Goal: Transaction & Acquisition: Obtain resource

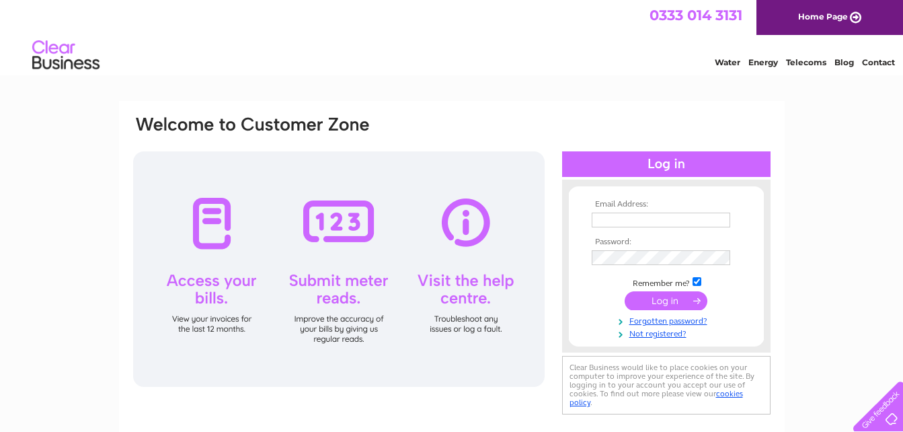
click at [631, 221] on input "text" at bounding box center [661, 219] width 138 height 15
type input "[EMAIL_ADDRESS][DOMAIN_NAME]"
click at [666, 300] on input "submit" at bounding box center [666, 301] width 83 height 19
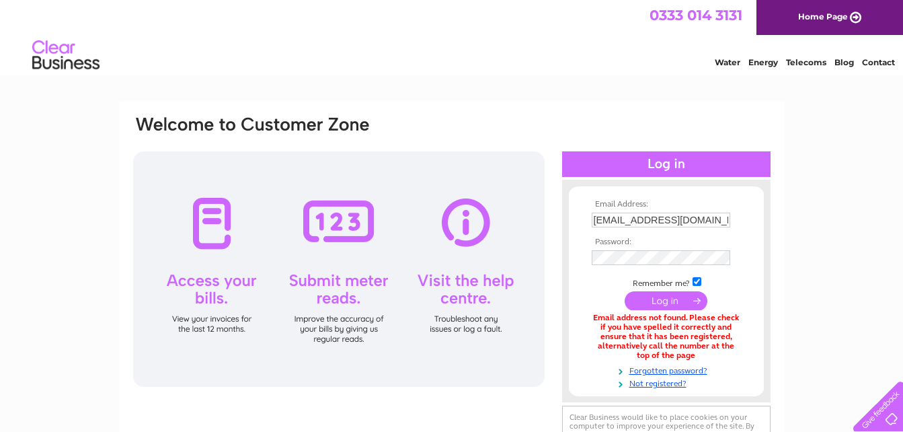
click at [798, 276] on div "Email Address: [EMAIL_ADDRESS][DOMAIN_NAME] Password:" at bounding box center [451, 406] width 903 height 610
click at [651, 381] on link "Not registered?" at bounding box center [668, 382] width 153 height 13
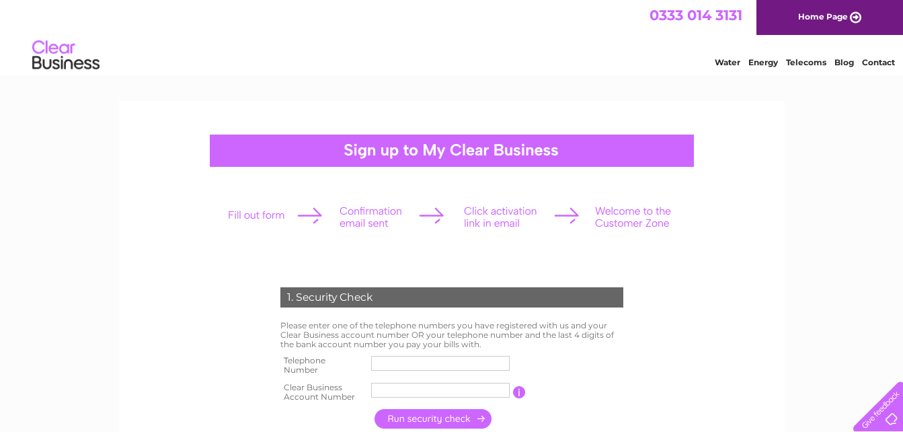
click at [441, 362] on input "text" at bounding box center [440, 363] width 138 height 15
type input "07885478831"
click at [524, 392] on input "button" at bounding box center [519, 392] width 13 height 12
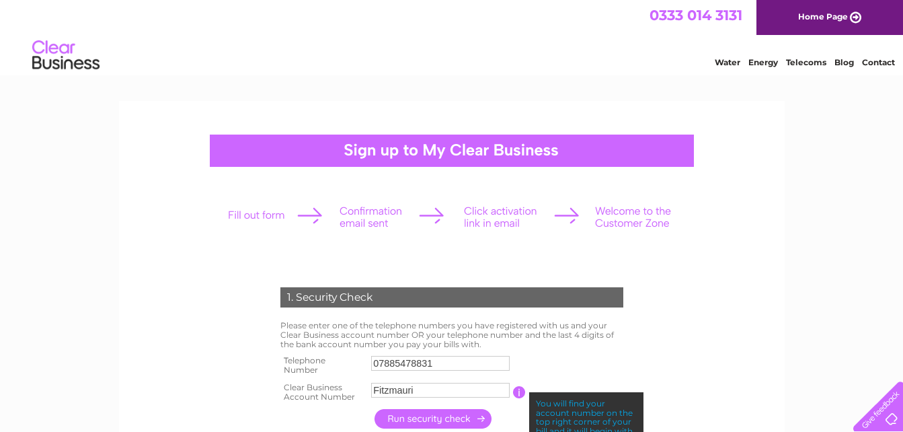
scroll to position [67, 0]
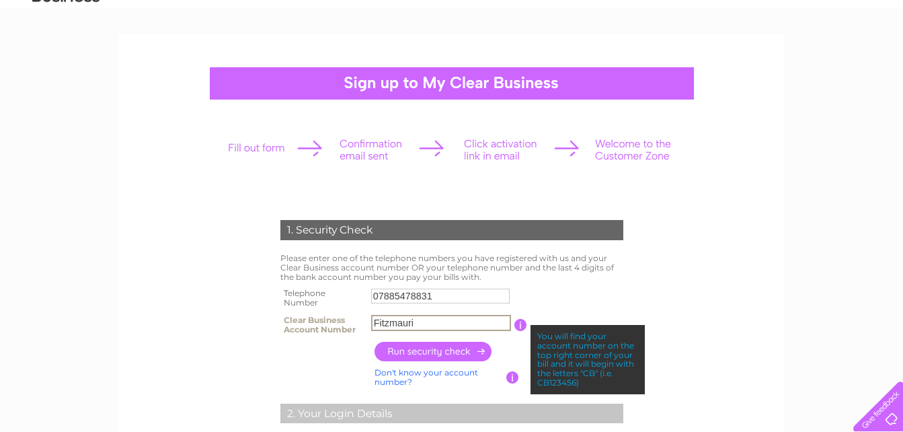
drag, startPoint x: 451, startPoint y: 319, endPoint x: 241, endPoint y: 286, distance: 213.0
click at [263, 288] on div "1. Security Check Please enter one of the telephone numbers you have registered…" at bounding box center [451, 437] width 405 height 463
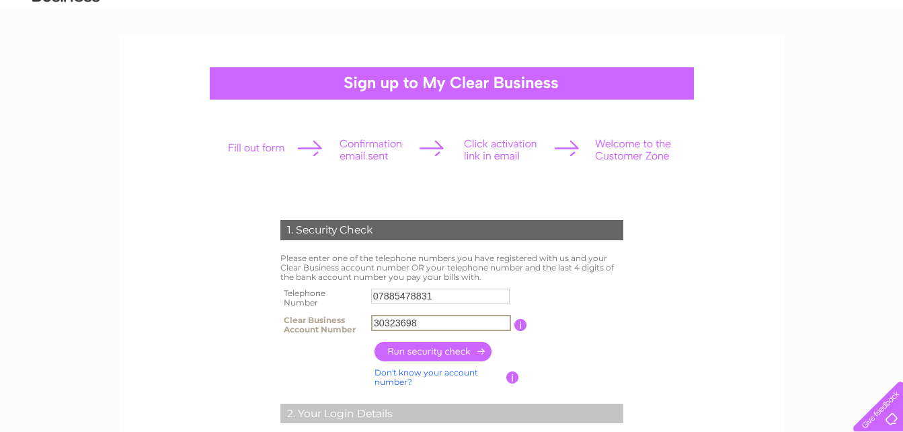
type input "30323698"
click at [441, 351] on input "button" at bounding box center [433, 351] width 118 height 19
type input "**********"
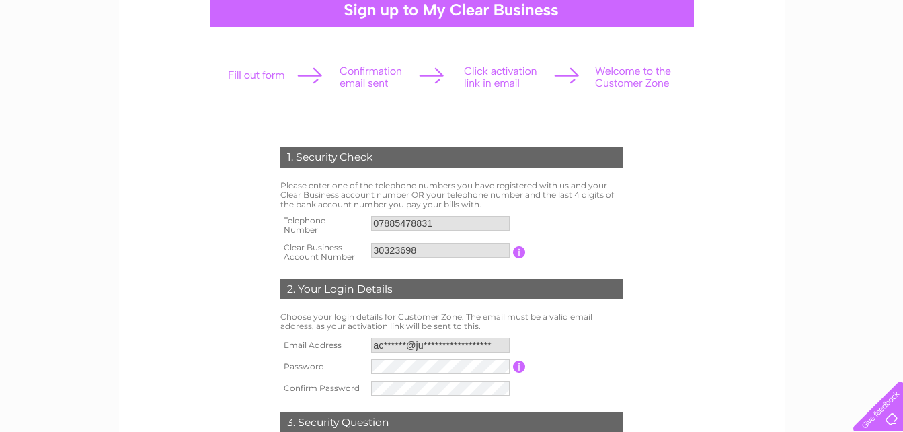
scroll to position [269, 0]
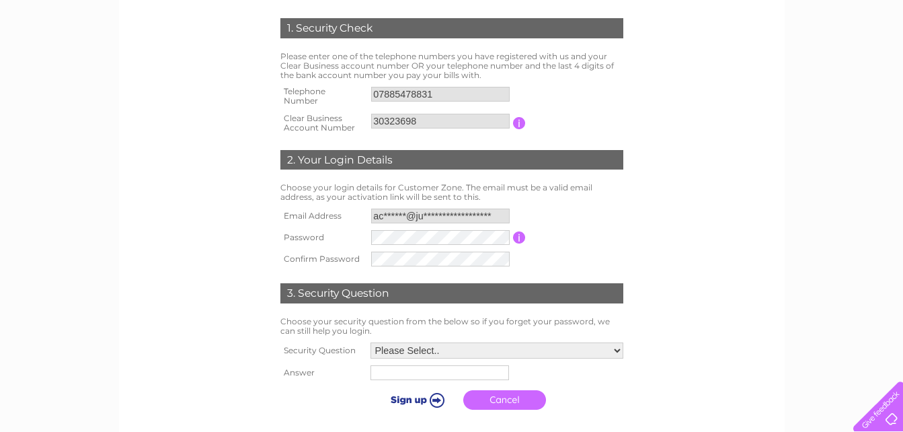
click at [520, 236] on input "button" at bounding box center [519, 237] width 13 height 12
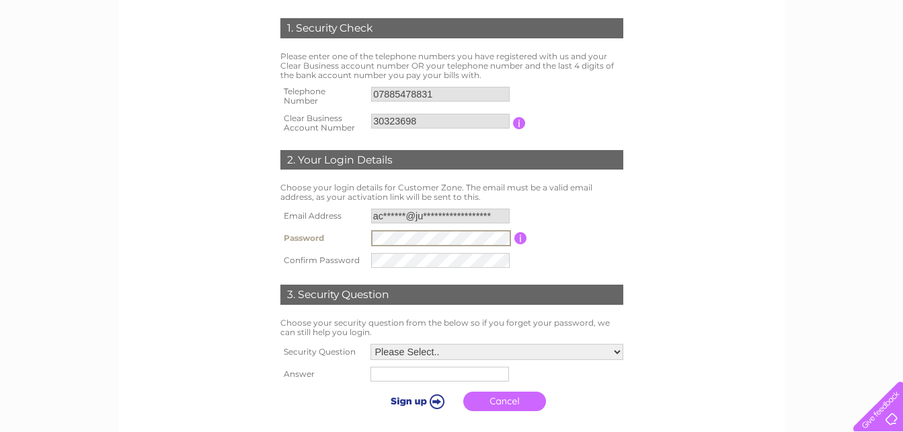
click at [325, 229] on tr "Password Password must be at least 6 characters long" at bounding box center [452, 238] width 350 height 23
click at [619, 350] on select "Please Select.. In what town or city was your first job? In what town or city d…" at bounding box center [496, 352] width 253 height 16
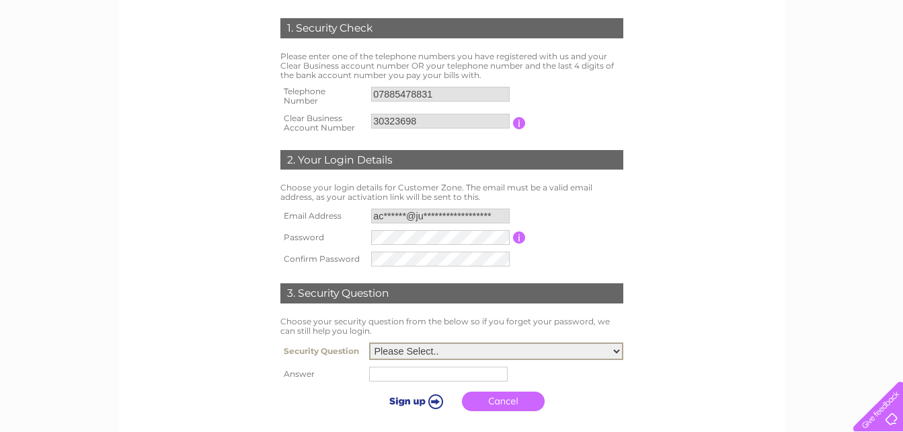
select select "6"
click at [369, 343] on select "Please Select.. In what town or city was your first job? In what town or city d…" at bounding box center [496, 350] width 254 height 17
click at [417, 379] on input "text" at bounding box center [438, 373] width 138 height 15
type input "Elvis"
click at [419, 403] on input "submit" at bounding box center [415, 399] width 83 height 19
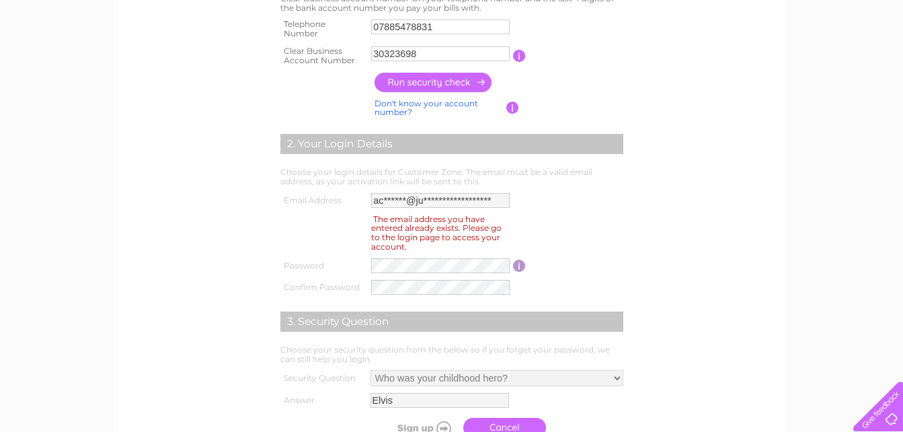
scroll to position [202, 0]
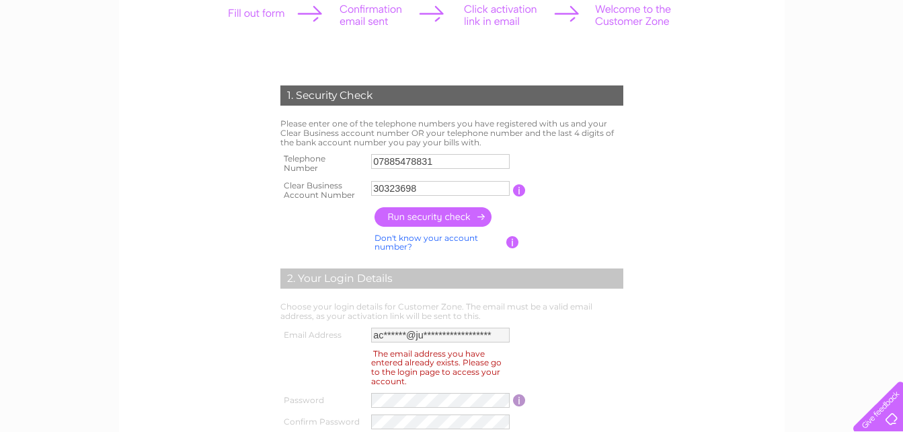
click at [436, 344] on td "**********" at bounding box center [440, 335] width 145 height 22
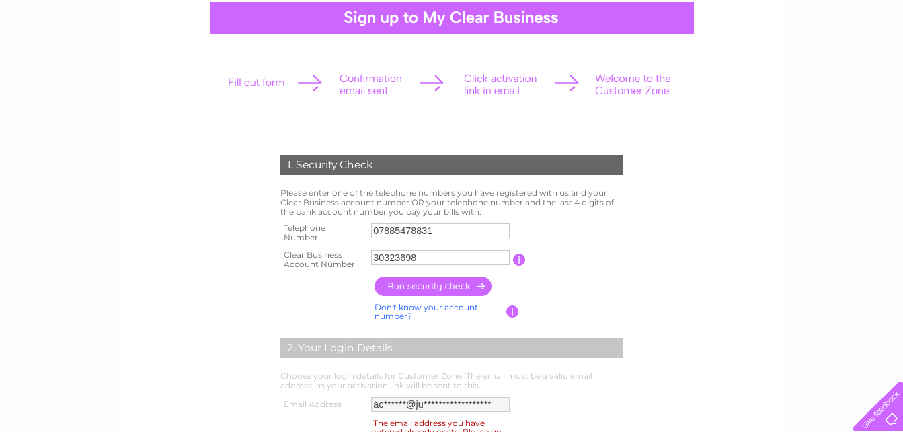
scroll to position [269, 0]
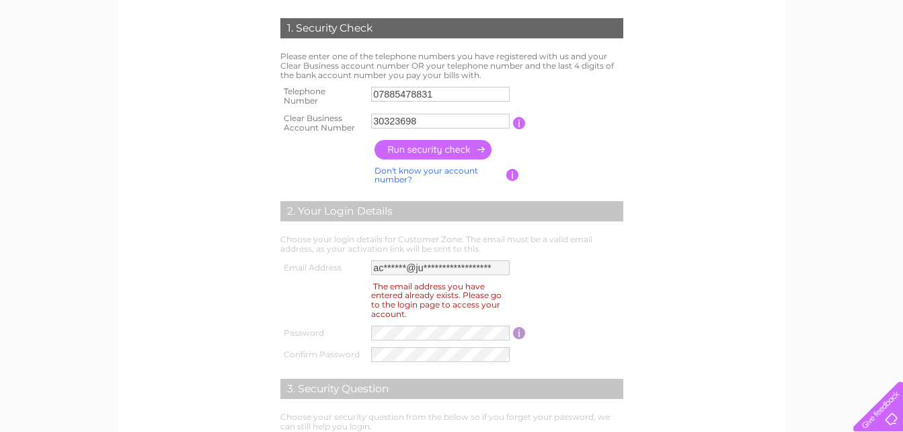
click at [432, 145] on input "button" at bounding box center [433, 149] width 118 height 19
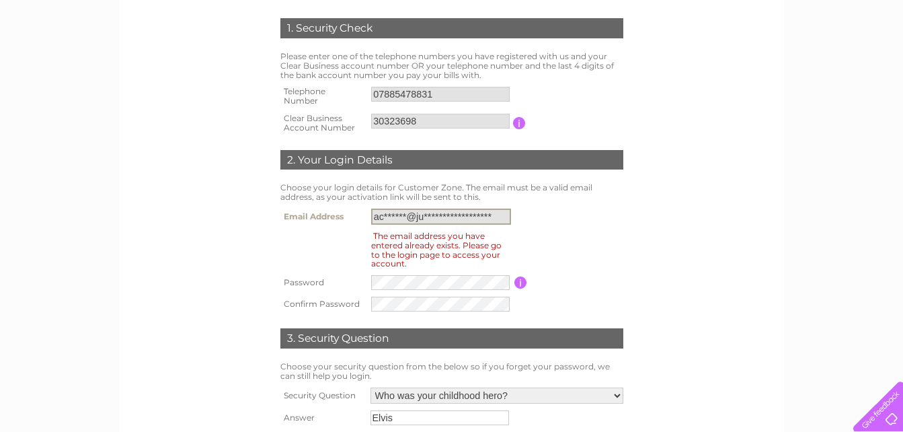
drag, startPoint x: 499, startPoint y: 212, endPoint x: 325, endPoint y: 211, distance: 174.1
click at [325, 211] on tr "**********" at bounding box center [452, 216] width 350 height 23
drag, startPoint x: 325, startPoint y: 211, endPoint x: 416, endPoint y: 219, distance: 91.1
click at [416, 219] on input "**********" at bounding box center [441, 216] width 140 height 16
drag, startPoint x: 499, startPoint y: 216, endPoint x: 210, endPoint y: 188, distance: 290.4
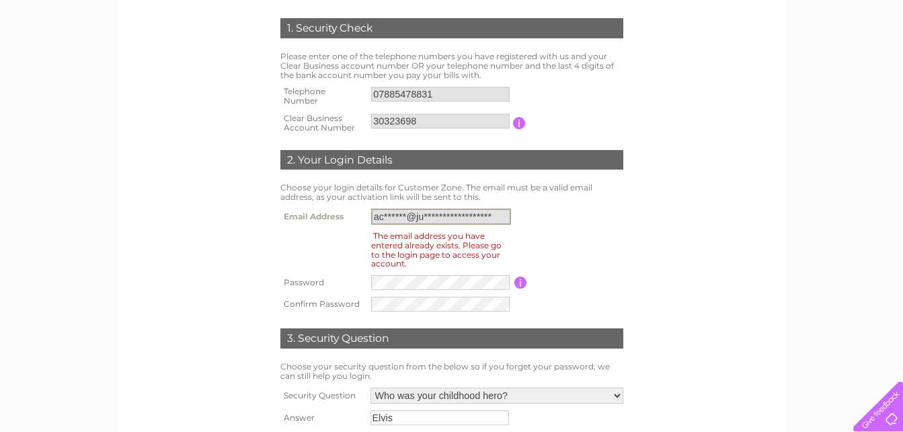
click at [210, 188] on form "1. Security Check Please enter one of the telephone numbers you have registered…" at bounding box center [452, 239] width 640 height 497
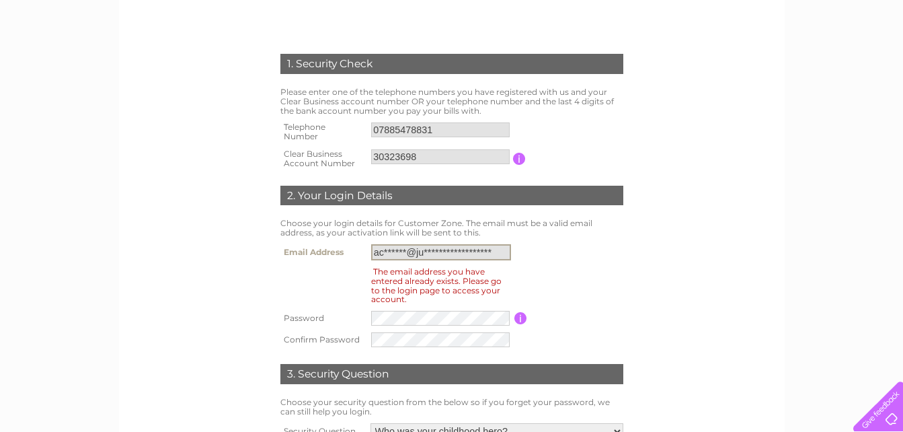
scroll to position [134, 0]
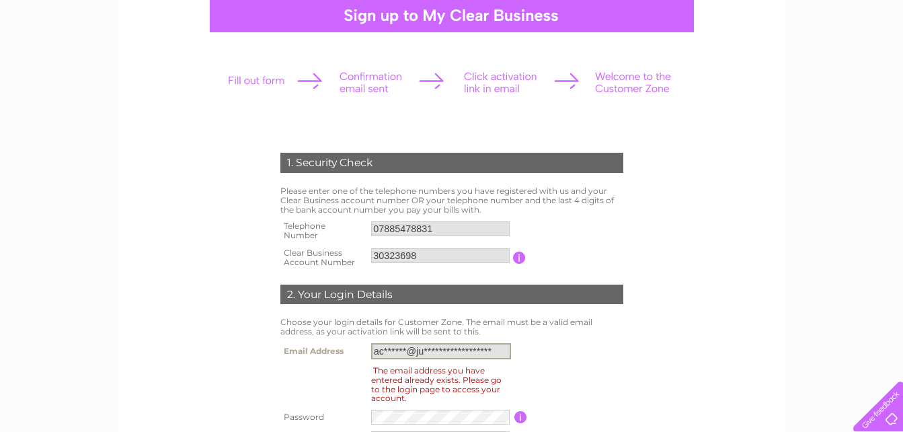
click at [444, 353] on input "**********" at bounding box center [441, 351] width 140 height 16
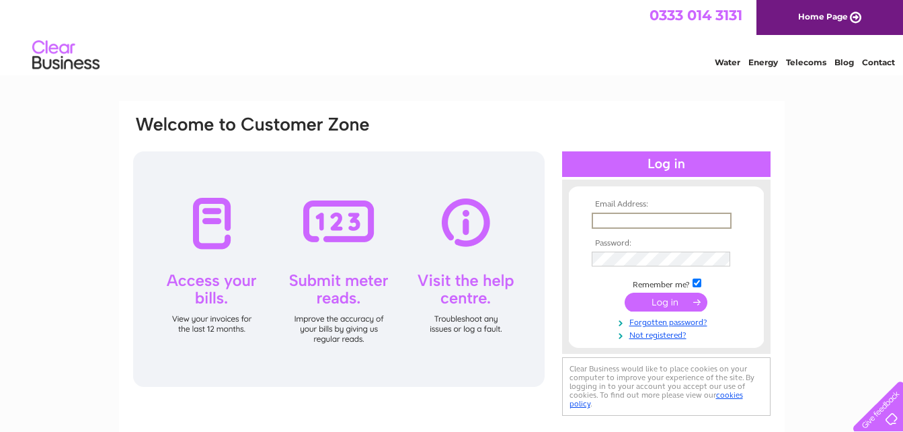
click at [619, 223] on input "text" at bounding box center [662, 220] width 140 height 16
type input "[EMAIL_ADDRESS][DOMAIN_NAME]"
click at [678, 299] on input "submit" at bounding box center [666, 301] width 83 height 19
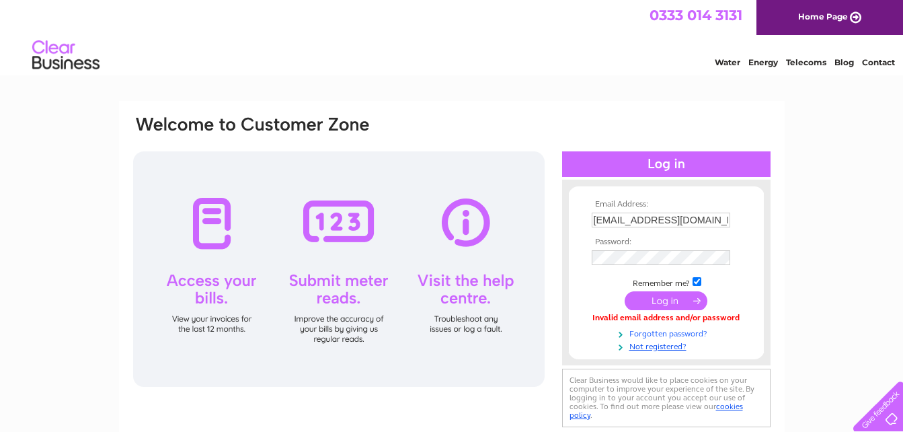
click at [663, 333] on link "Forgotten password?" at bounding box center [668, 332] width 153 height 13
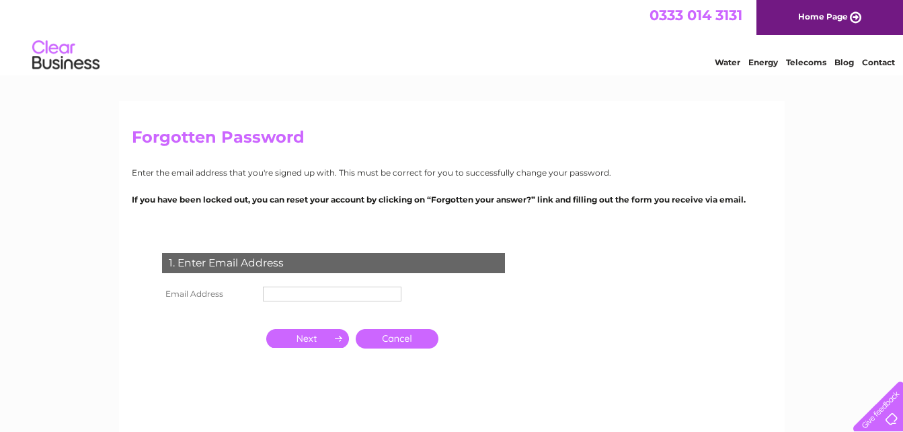
click at [308, 292] on input "text" at bounding box center [332, 293] width 138 height 15
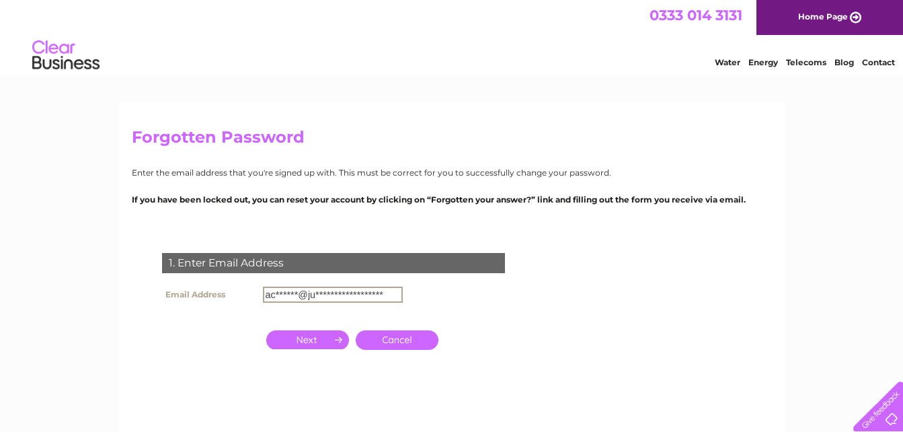
click at [315, 341] on input "button" at bounding box center [307, 339] width 83 height 19
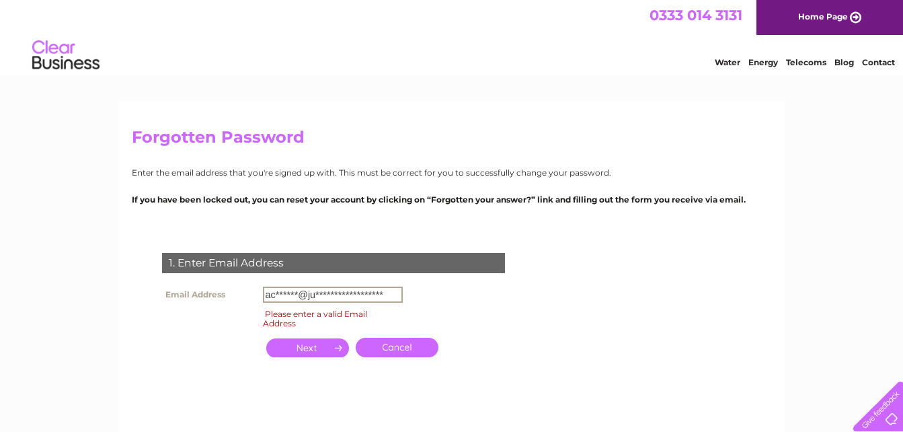
drag, startPoint x: 394, startPoint y: 292, endPoint x: 275, endPoint y: 280, distance: 119.6
click at [275, 280] on div "**********" at bounding box center [336, 326] width 409 height 175
type input "a"
type input "accounts@juliefitzmaurice.com"
click at [315, 342] on input "button" at bounding box center [307, 347] width 83 height 19
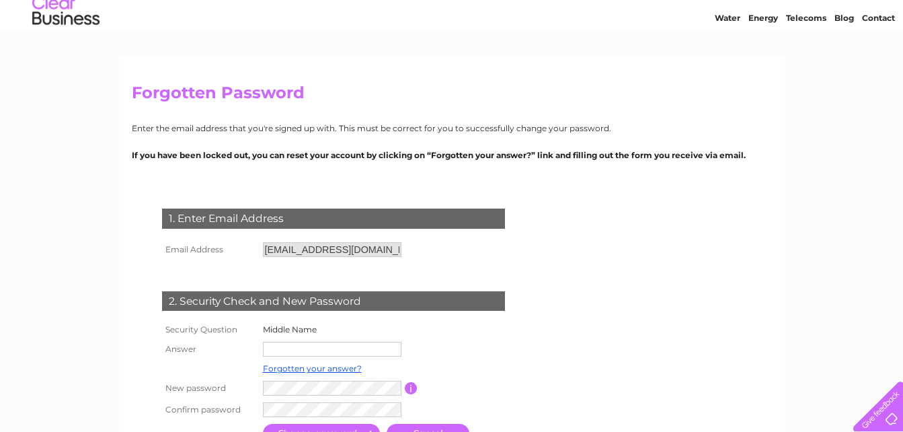
scroll to position [67, 0]
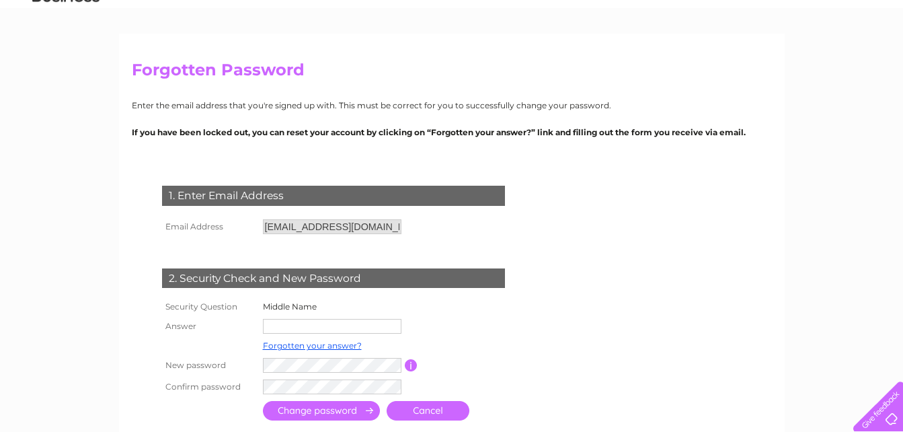
drag, startPoint x: 299, startPoint y: 324, endPoint x: 331, endPoint y: 329, distance: 31.9
click at [299, 324] on input "text" at bounding box center [332, 326] width 138 height 15
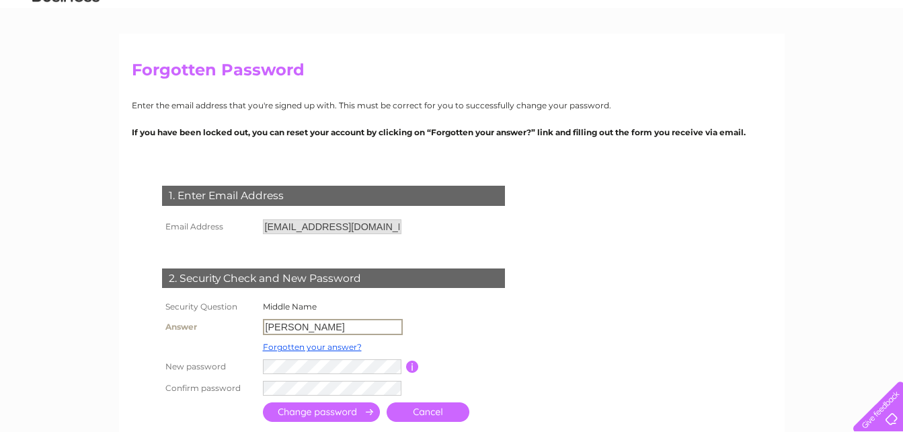
type input "Claire"
click at [411, 362] on input "button" at bounding box center [412, 366] width 13 height 12
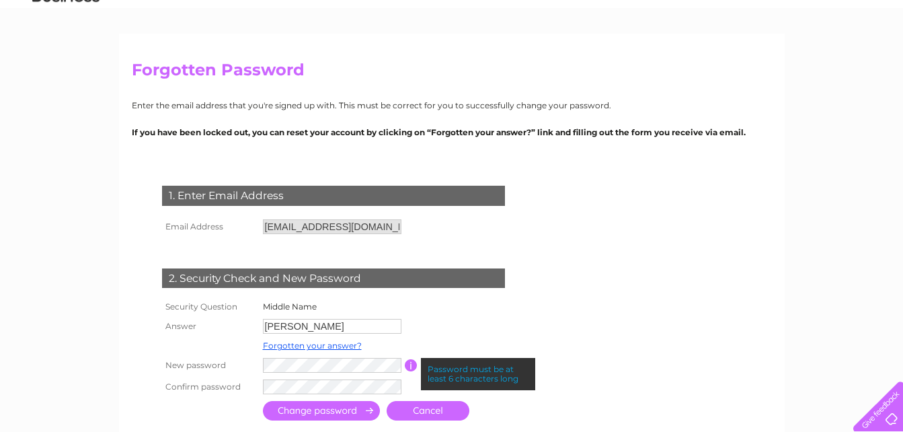
click at [415, 364] on input "button" at bounding box center [411, 365] width 13 height 12
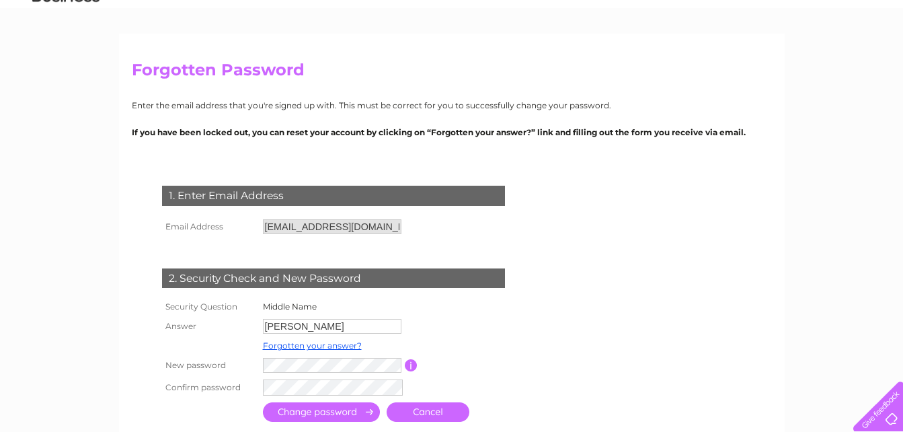
click at [312, 410] on input "submit" at bounding box center [321, 411] width 117 height 19
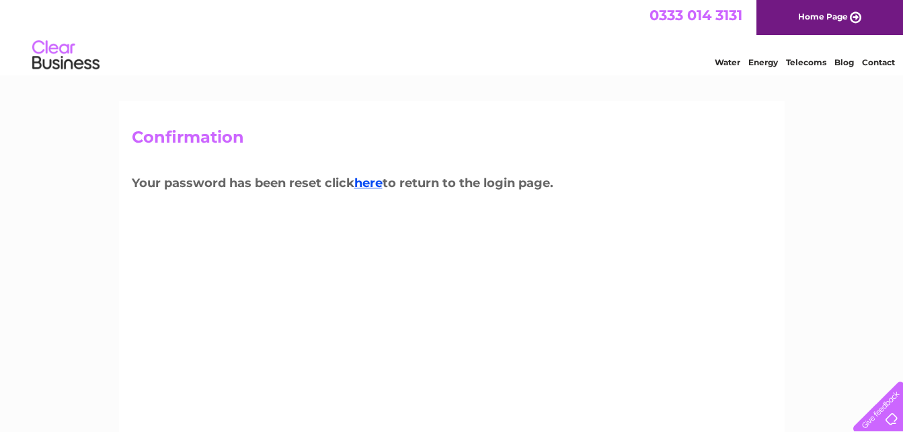
drag, startPoint x: 376, startPoint y: 178, endPoint x: 411, endPoint y: 184, distance: 35.5
click at [376, 178] on link "here" at bounding box center [368, 182] width 28 height 15
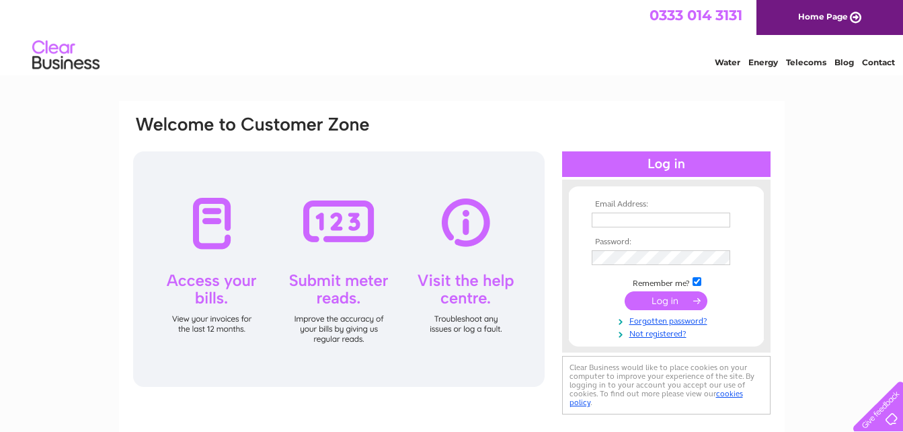
type input "accounts@juliefitzmaurice.com"
click at [660, 298] on input "submit" at bounding box center [666, 300] width 83 height 19
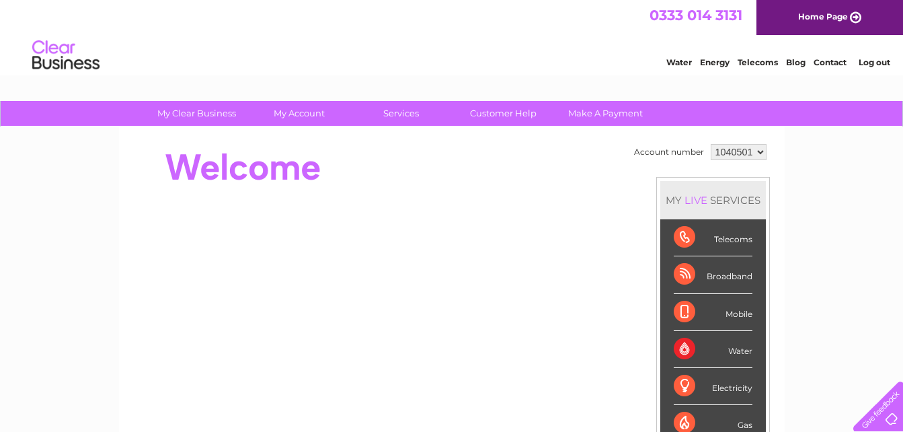
click at [758, 150] on select "1040501" at bounding box center [739, 152] width 56 height 16
click at [763, 155] on select "1040501" at bounding box center [739, 152] width 56 height 16
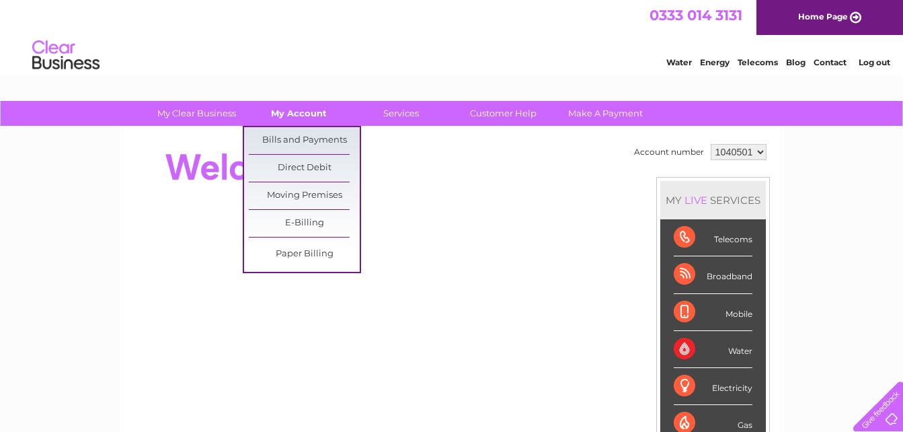
click at [307, 106] on link "My Account" at bounding box center [298, 113] width 111 height 25
click at [300, 136] on link "Bills and Payments" at bounding box center [304, 140] width 111 height 27
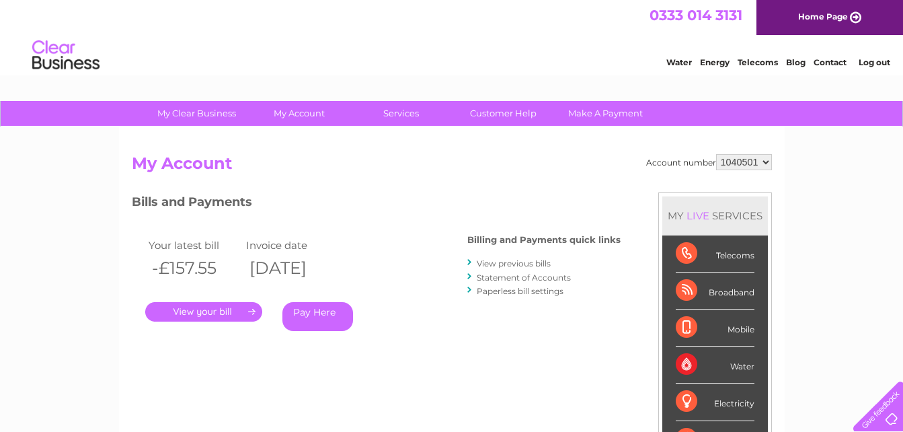
click at [499, 265] on link "View previous bills" at bounding box center [514, 263] width 74 height 10
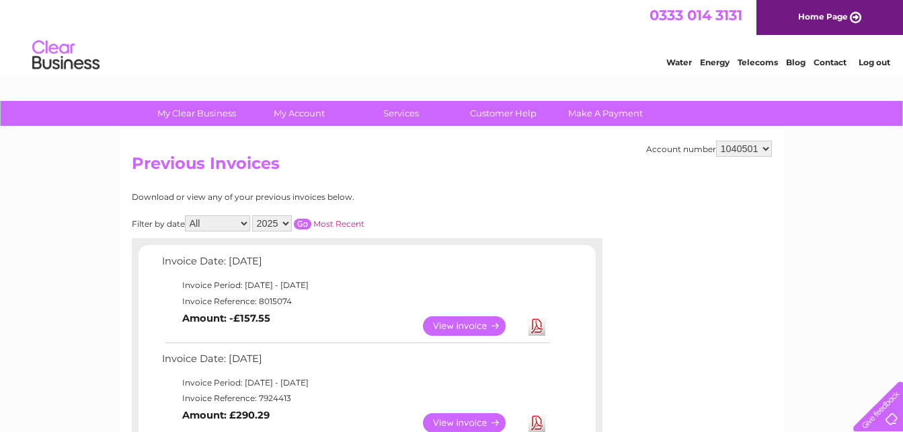
click at [469, 325] on link "View" at bounding box center [472, 325] width 99 height 19
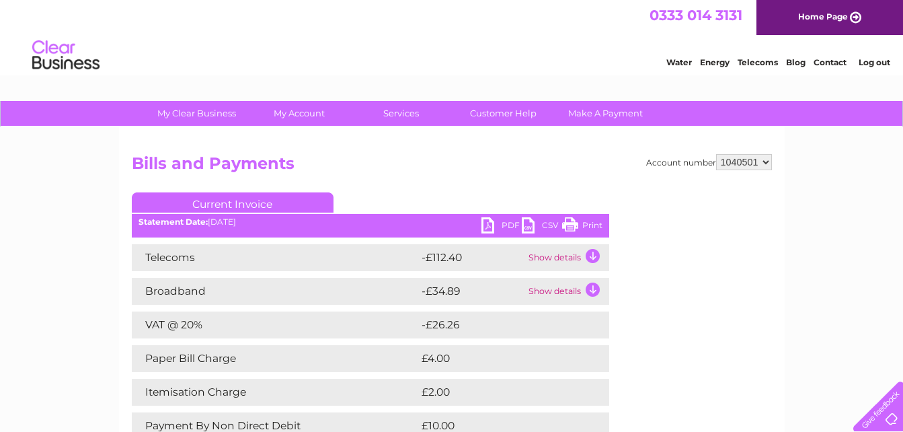
click at [503, 221] on link "PDF" at bounding box center [501, 226] width 40 height 19
click at [871, 58] on link "Log out" at bounding box center [874, 62] width 32 height 10
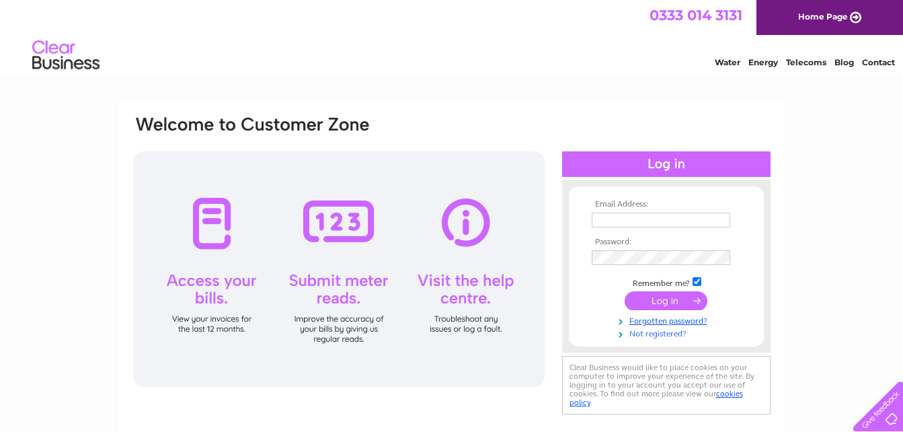
type input "accounts@juliefitzmaurice.com"
click at [664, 334] on link "Not registered?" at bounding box center [668, 332] width 153 height 13
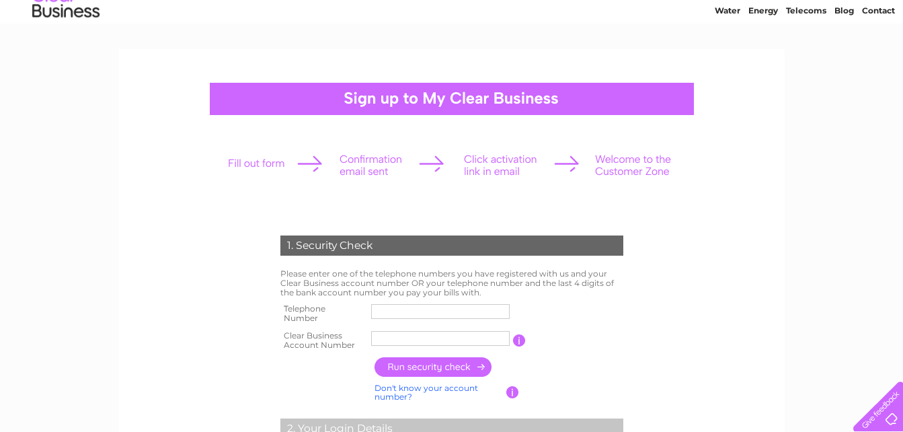
scroll to position [134, 0]
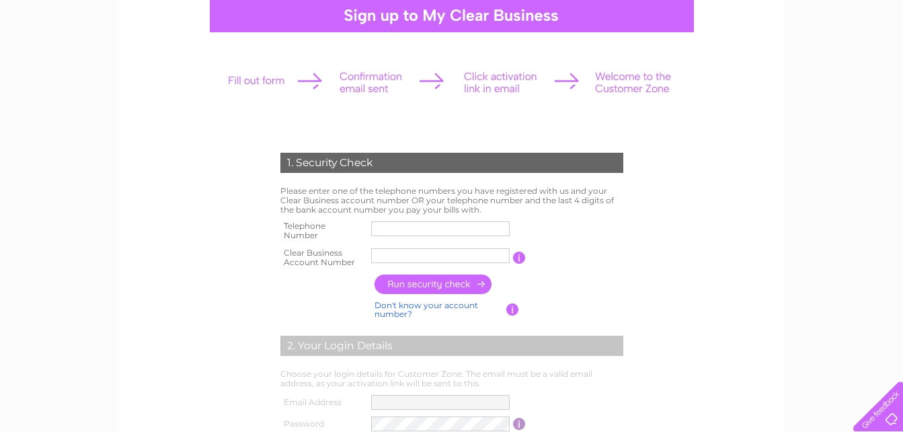
drag, startPoint x: 385, startPoint y: 228, endPoint x: 406, endPoint y: 231, distance: 21.7
click at [385, 228] on input "text" at bounding box center [440, 228] width 138 height 15
click at [446, 230] on input "text" at bounding box center [441, 229] width 140 height 16
type input "01423501770"
type input "30323698"
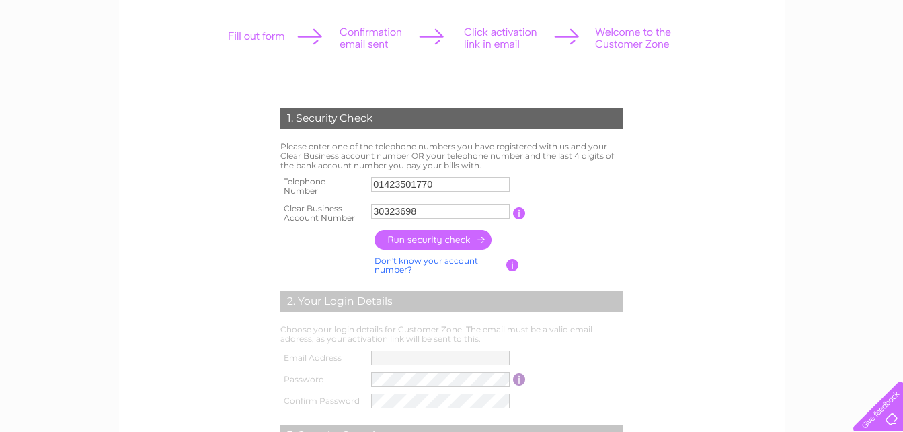
scroll to position [202, 0]
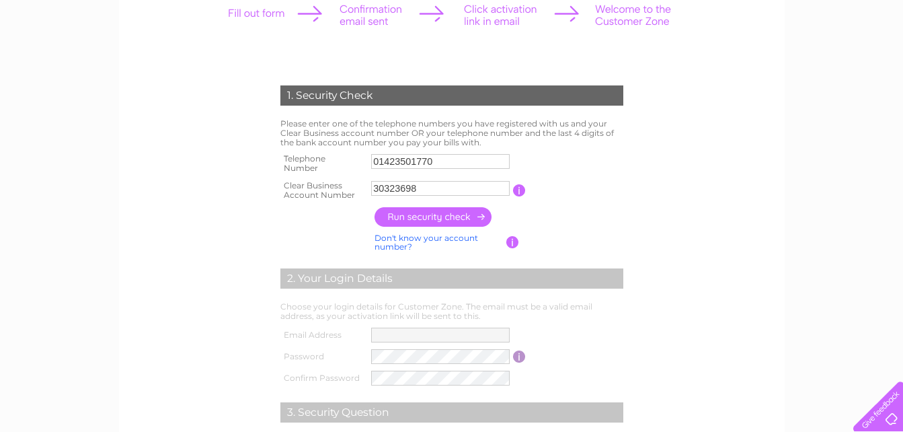
click at [461, 214] on input "button" at bounding box center [433, 216] width 118 height 19
type input "**********"
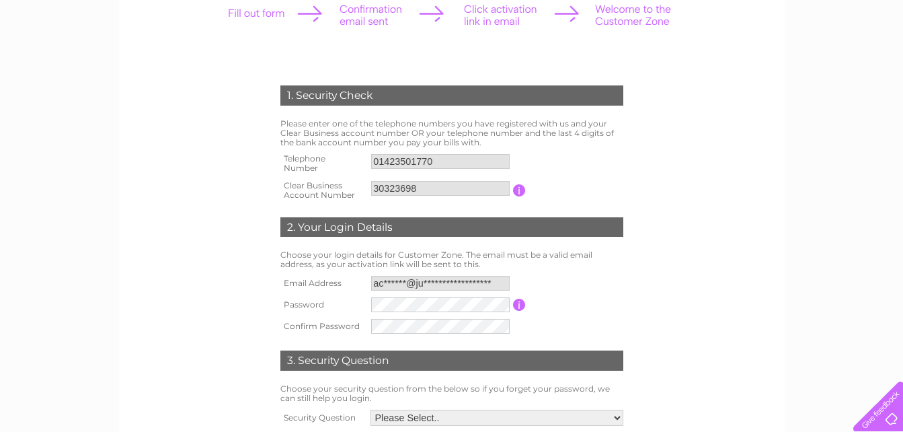
click at [495, 280] on input "**********" at bounding box center [440, 283] width 138 height 15
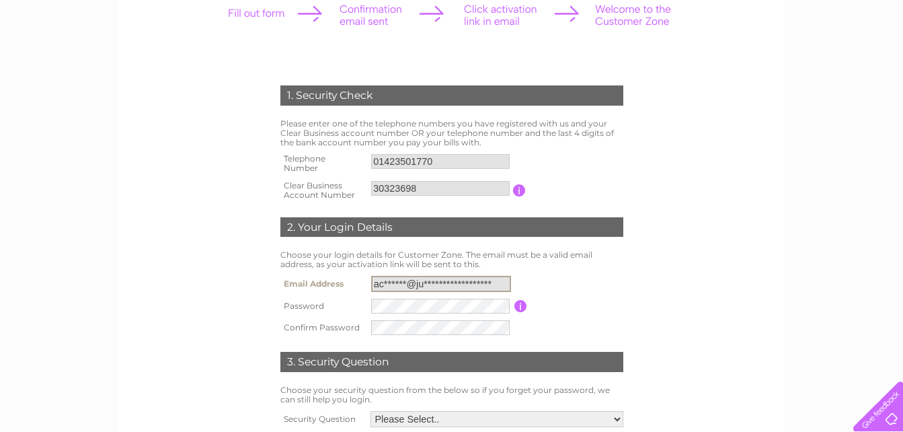
drag, startPoint x: 495, startPoint y: 280, endPoint x: 272, endPoint y: 280, distance: 222.5
click at [272, 280] on div "1. Security Check Please enter one of the telephone numbers you have registered…" at bounding box center [451, 278] width 405 height 413
click at [569, 290] on table "**********" at bounding box center [452, 305] width 350 height 66
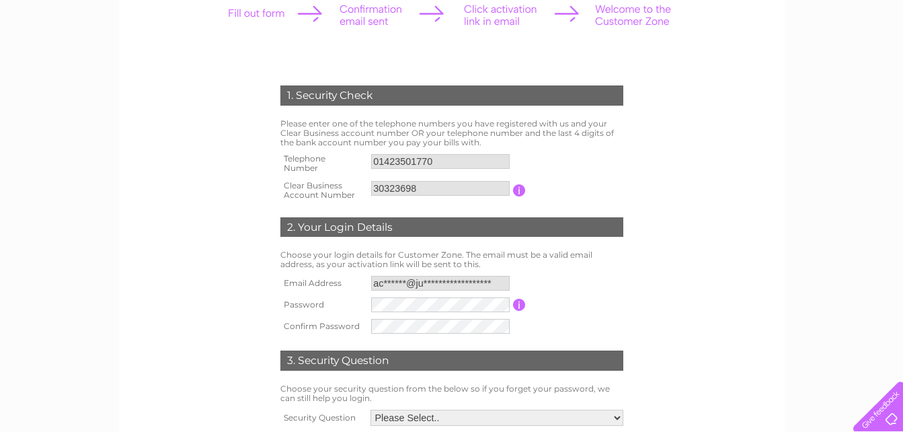
click at [519, 306] on input "button" at bounding box center [519, 304] width 13 height 12
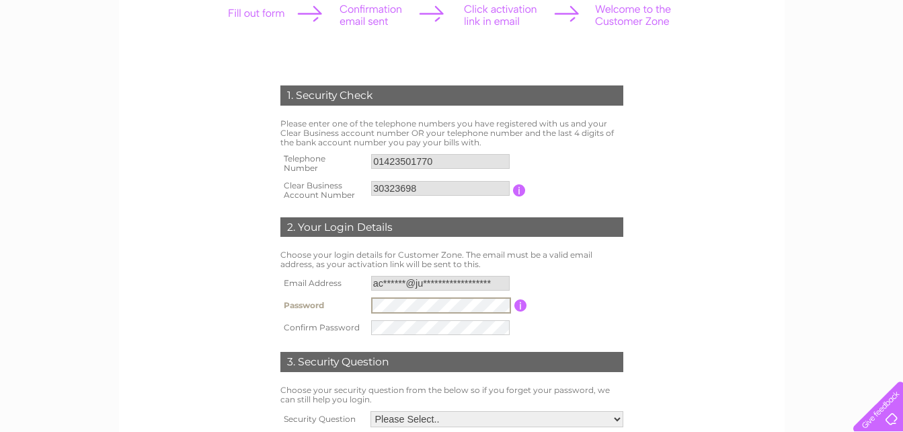
click at [216, 306] on form "1. Security Check Please enter one of the telephone numbers you have registered…" at bounding box center [452, 284] width 640 height 453
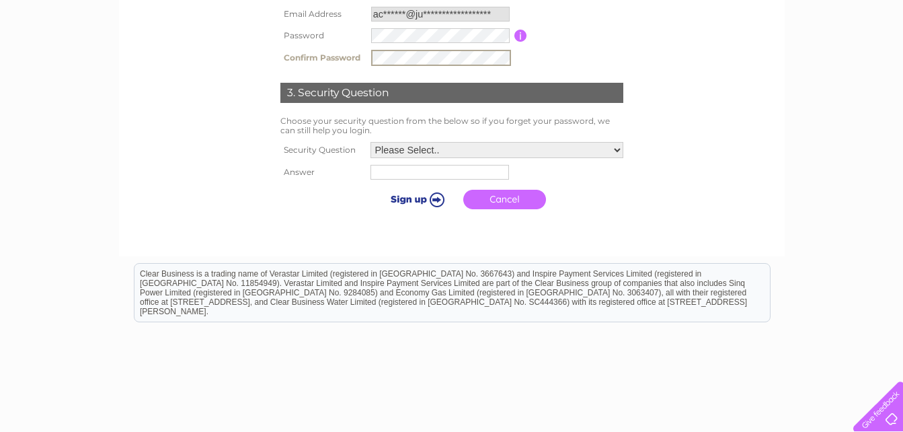
click at [618, 146] on select "Please Select.. In what town or city was your first job? In what town or city d…" at bounding box center [496, 150] width 253 height 16
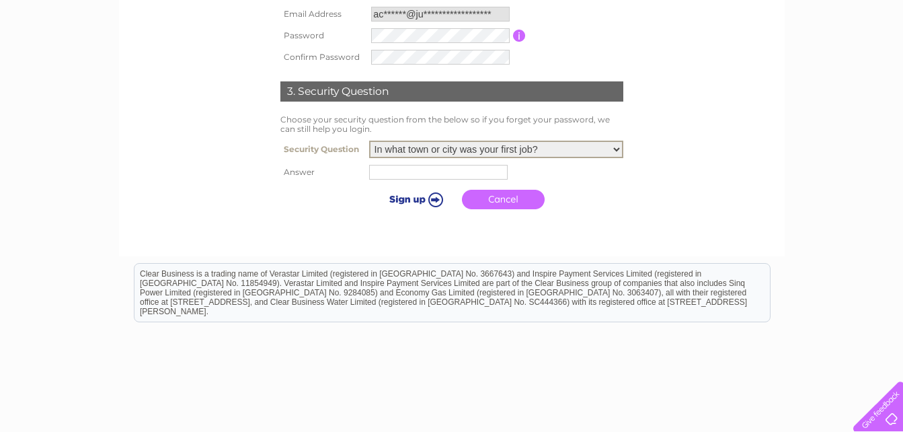
click at [369, 141] on select "Please Select.. In what town or city was your first job? In what town or city d…" at bounding box center [496, 149] width 254 height 17
click at [416, 174] on input "text" at bounding box center [440, 171] width 140 height 16
click at [576, 141] on td "Please Select.. In what town or city was your first job? In what town or city d…" at bounding box center [496, 149] width 261 height 24
select select "6"
click at [369, 141] on select "Please Select.. In what town or city was your first job? In what town or city d…" at bounding box center [496, 149] width 254 height 17
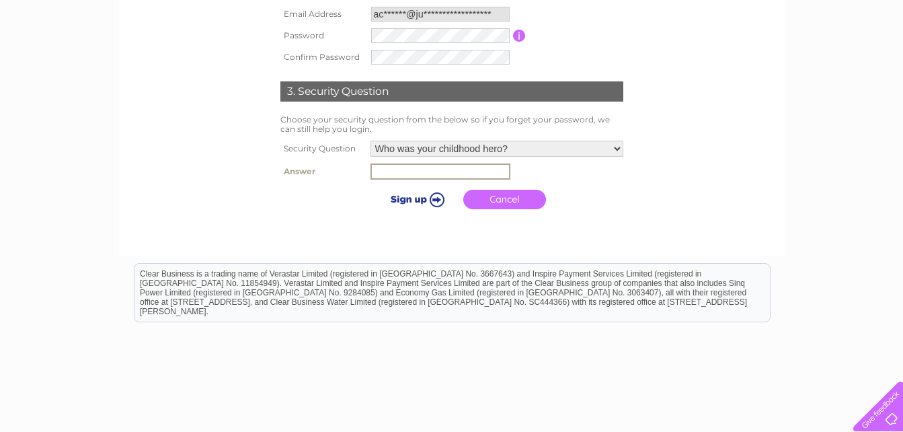
drag, startPoint x: 395, startPoint y: 173, endPoint x: 395, endPoint y: 206, distance: 32.9
click at [395, 173] on input "text" at bounding box center [440, 171] width 140 height 16
type input "Elvis"
click at [406, 196] on input "submit" at bounding box center [415, 199] width 83 height 19
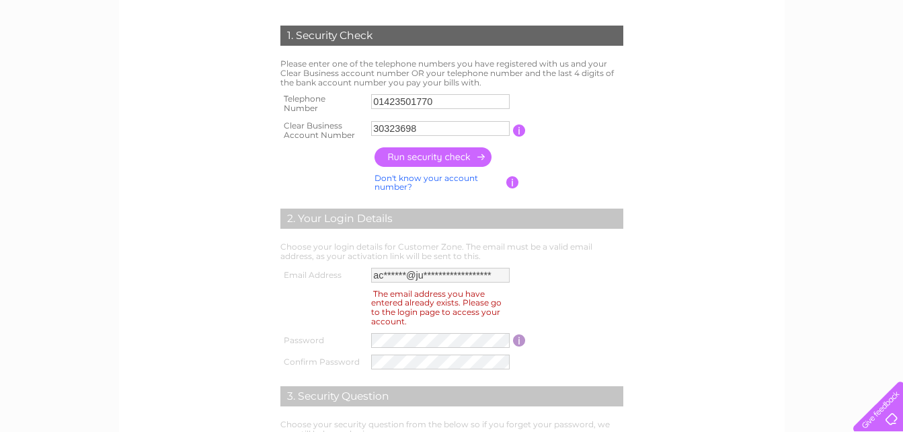
scroll to position [134, 0]
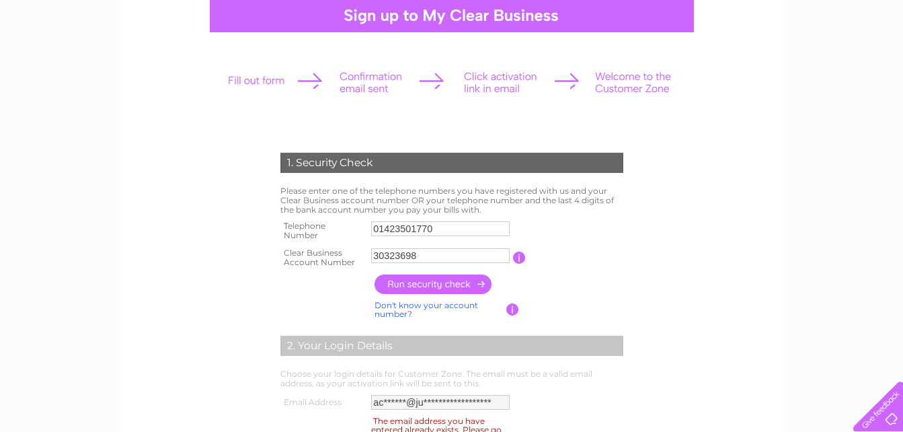
click at [334, 281] on th at bounding box center [324, 284] width 94 height 26
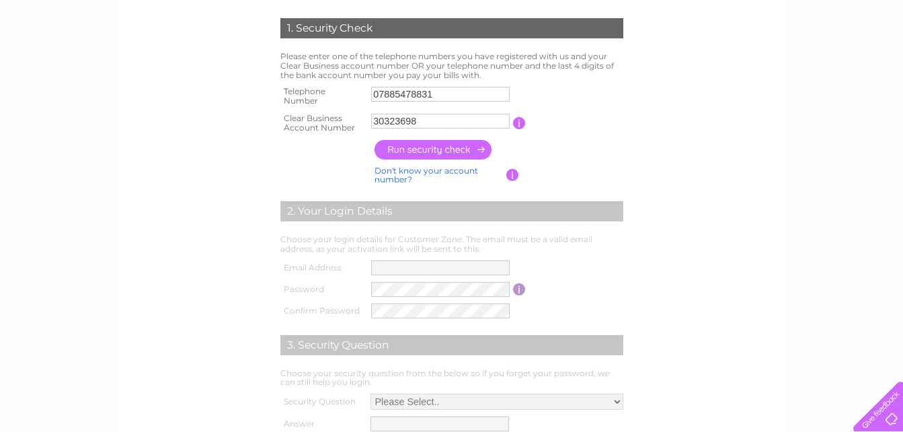
drag, startPoint x: 446, startPoint y: 145, endPoint x: 465, endPoint y: 145, distance: 18.8
click at [448, 145] on input "button" at bounding box center [433, 149] width 118 height 19
type input "**********"
